Goal: Find specific page/section: Find specific page/section

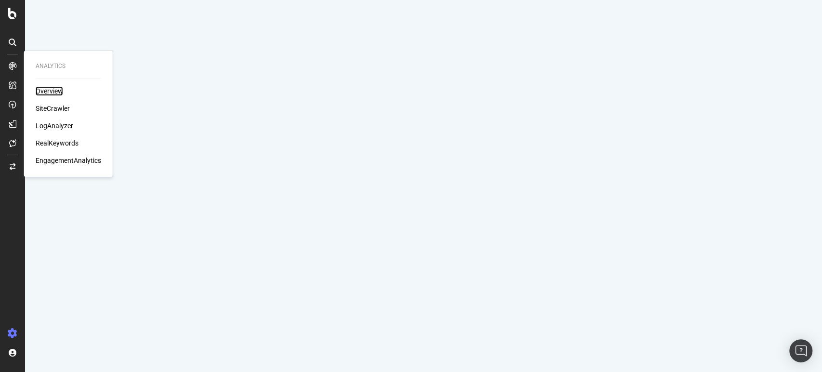
click at [42, 91] on div "Overview" at bounding box center [49, 91] width 27 height 10
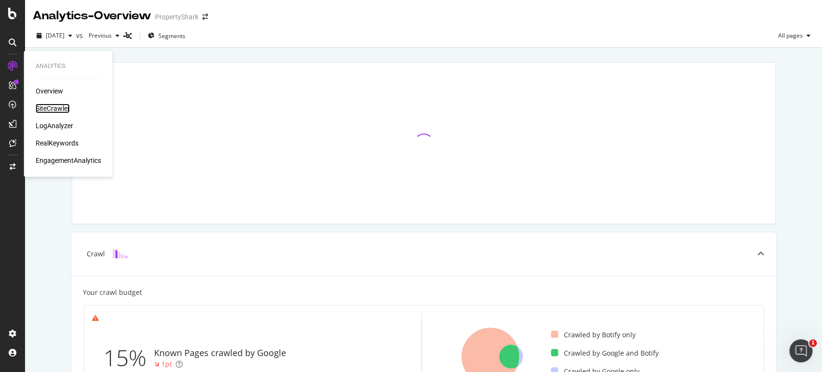
click at [46, 106] on div "SiteCrawler" at bounding box center [53, 108] width 34 height 10
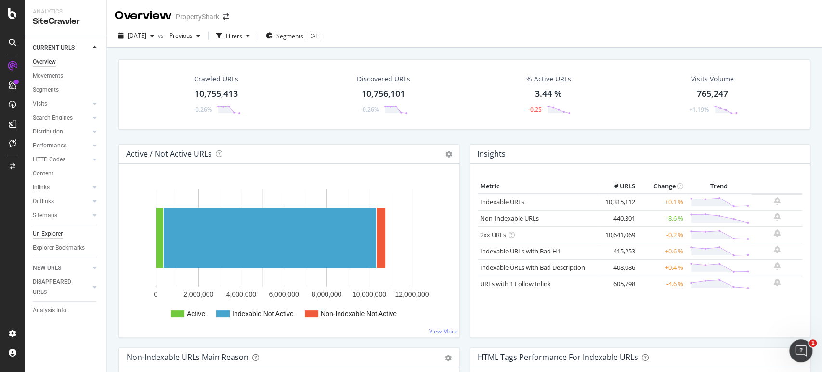
click at [57, 234] on div "Url Explorer" at bounding box center [48, 234] width 30 height 10
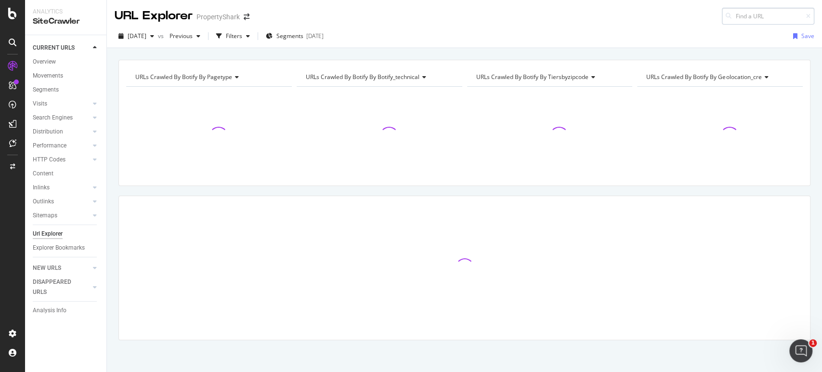
click at [755, 17] on input at bounding box center [767, 16] width 92 height 17
type input "[URL][DOMAIN_NAME]"
